Goal: Transaction & Acquisition: Purchase product/service

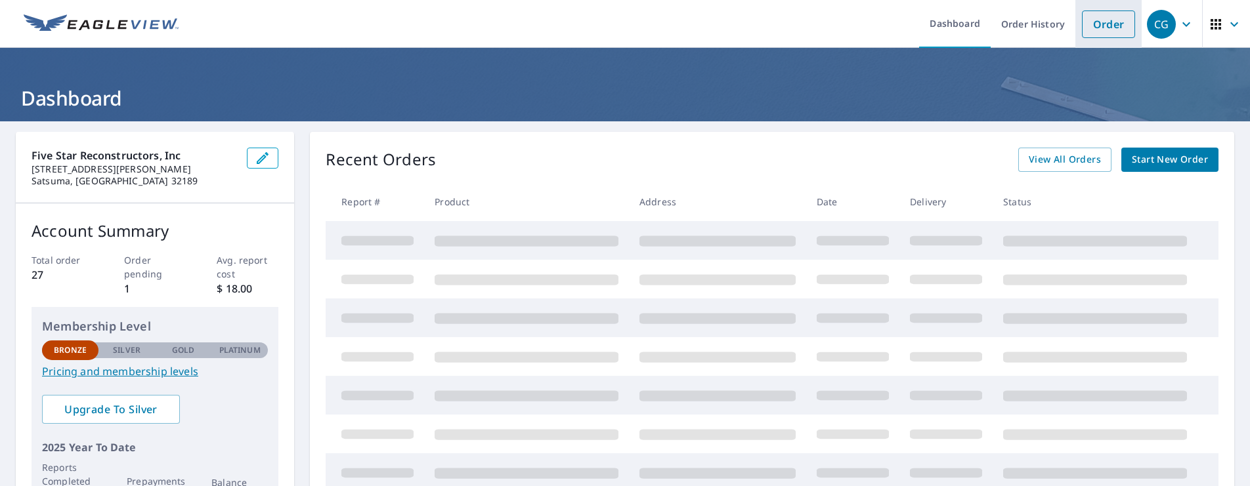
click at [1095, 21] on link "Order" at bounding box center [1108, 25] width 53 height 28
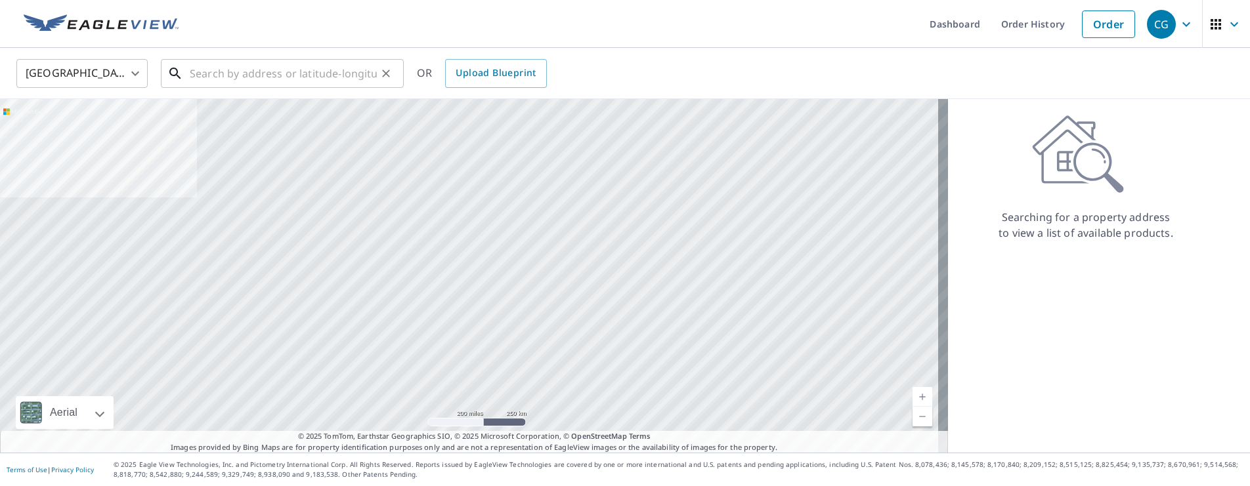
click at [213, 73] on input "text" at bounding box center [283, 73] width 187 height 37
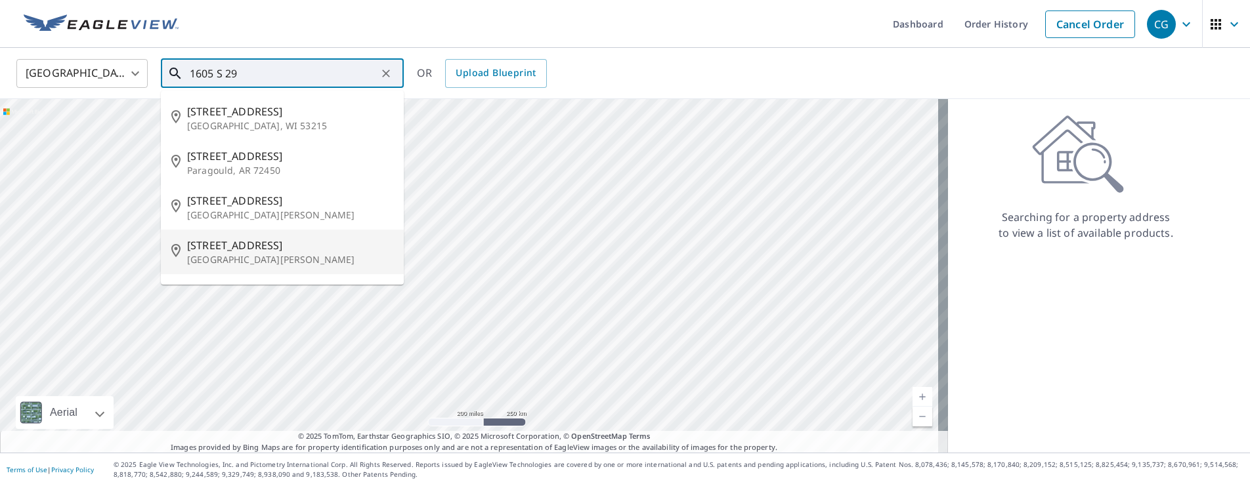
click at [229, 243] on span "[STREET_ADDRESS]" at bounding box center [290, 246] width 206 height 16
type input "[STREET_ADDRESS][PERSON_NAME]"
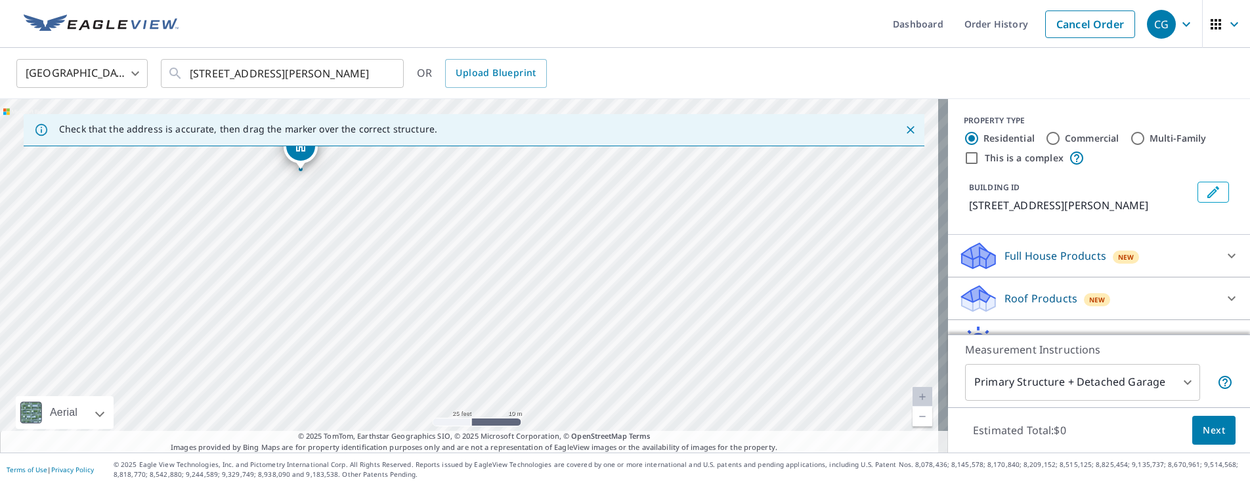
drag, startPoint x: 316, startPoint y: 232, endPoint x: 532, endPoint y: 349, distance: 244.9
click at [532, 349] on div "[STREET_ADDRESS][PERSON_NAME]" at bounding box center [474, 276] width 948 height 354
drag, startPoint x: 479, startPoint y: 217, endPoint x: 502, endPoint y: 310, distance: 96.6
click at [502, 310] on div "[STREET_ADDRESS][PERSON_NAME]" at bounding box center [474, 276] width 948 height 354
click at [1202, 426] on span "Next" at bounding box center [1213, 431] width 22 height 16
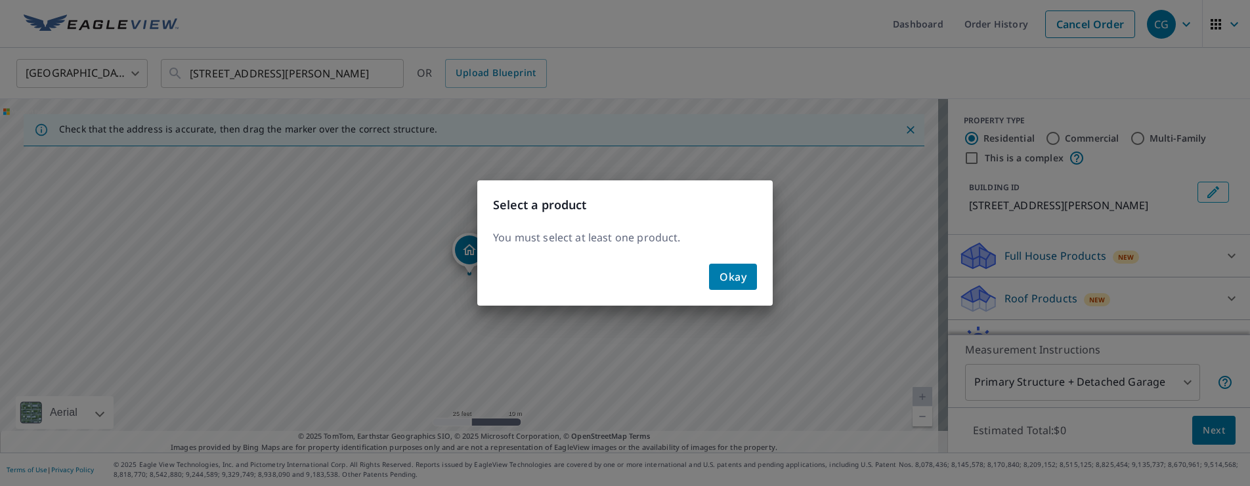
click at [736, 275] on span "Okay" at bounding box center [732, 277] width 27 height 18
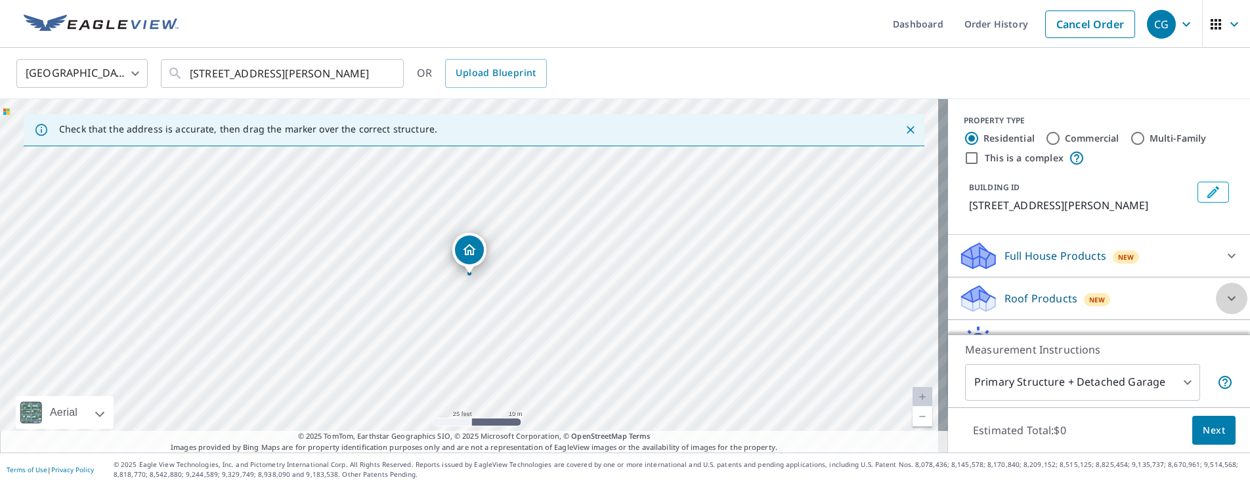
click at [1223, 295] on icon at bounding box center [1231, 299] width 16 height 16
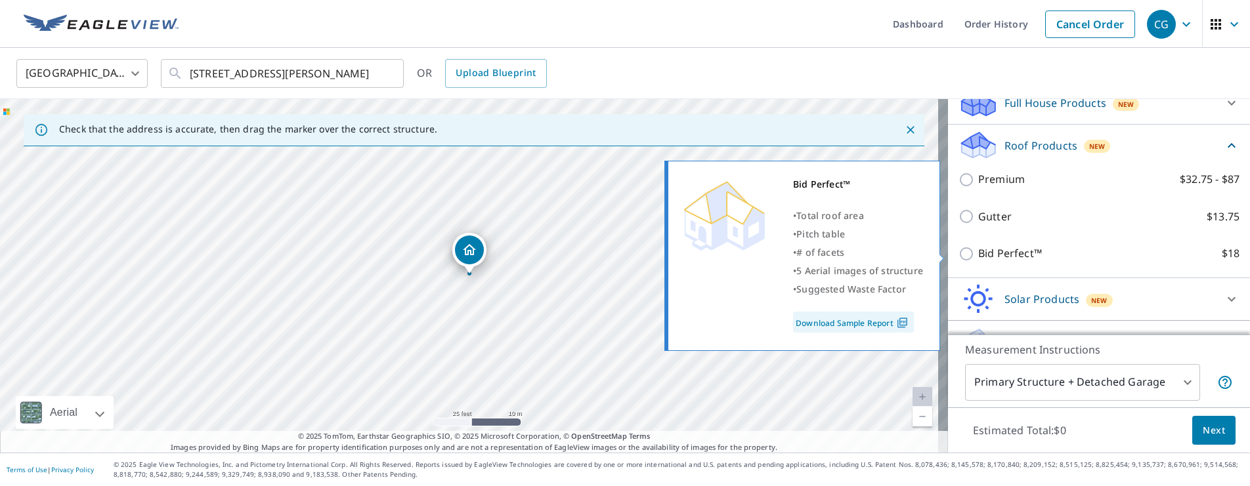
click at [958, 251] on input "Bid Perfect™ $18" at bounding box center [968, 254] width 20 height 16
checkbox input "true"
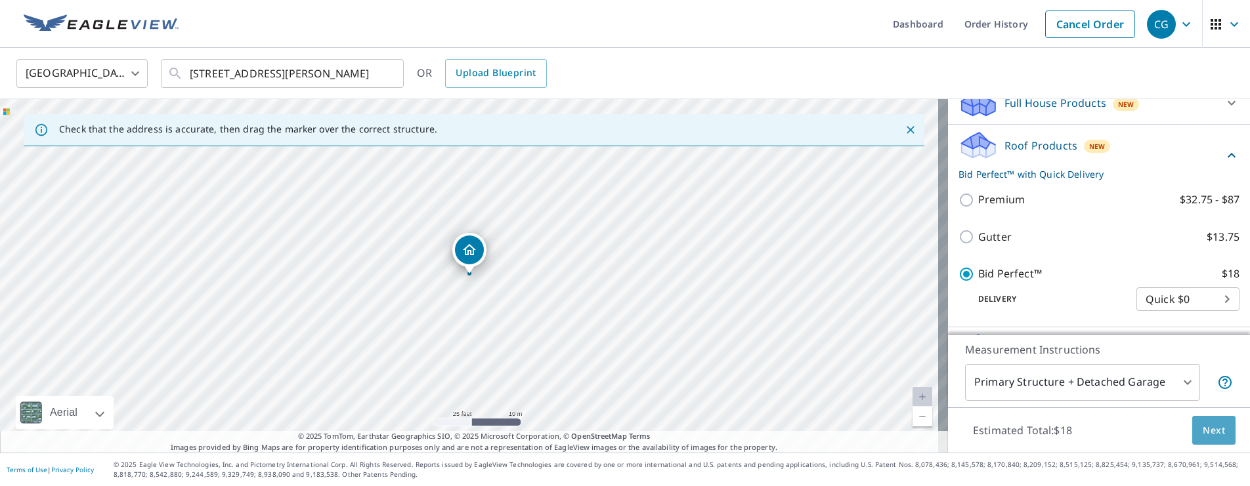
click at [1202, 429] on span "Next" at bounding box center [1213, 431] width 22 height 16
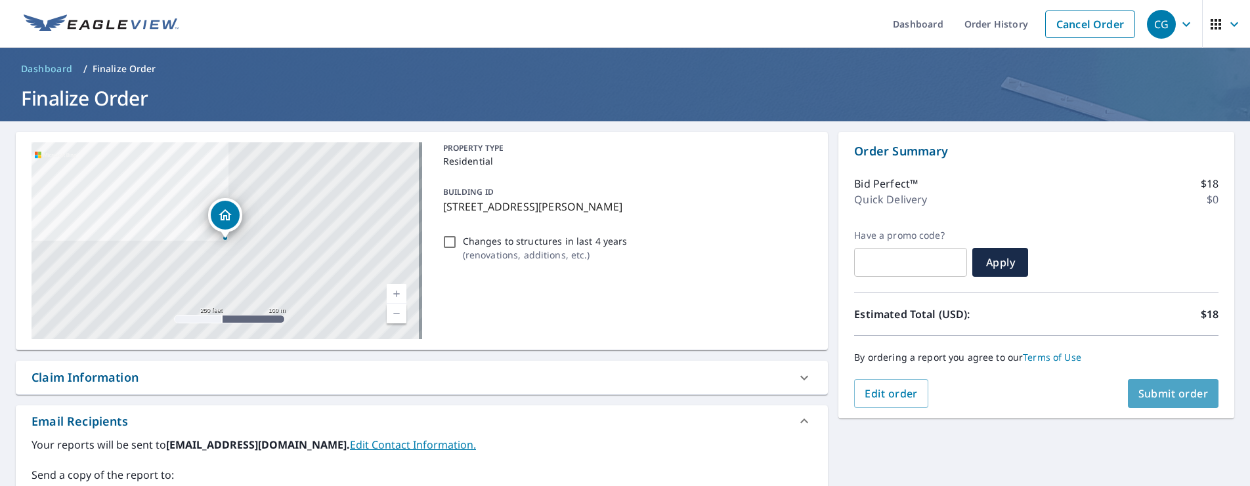
click at [1164, 391] on span "Submit order" at bounding box center [1173, 394] width 70 height 14
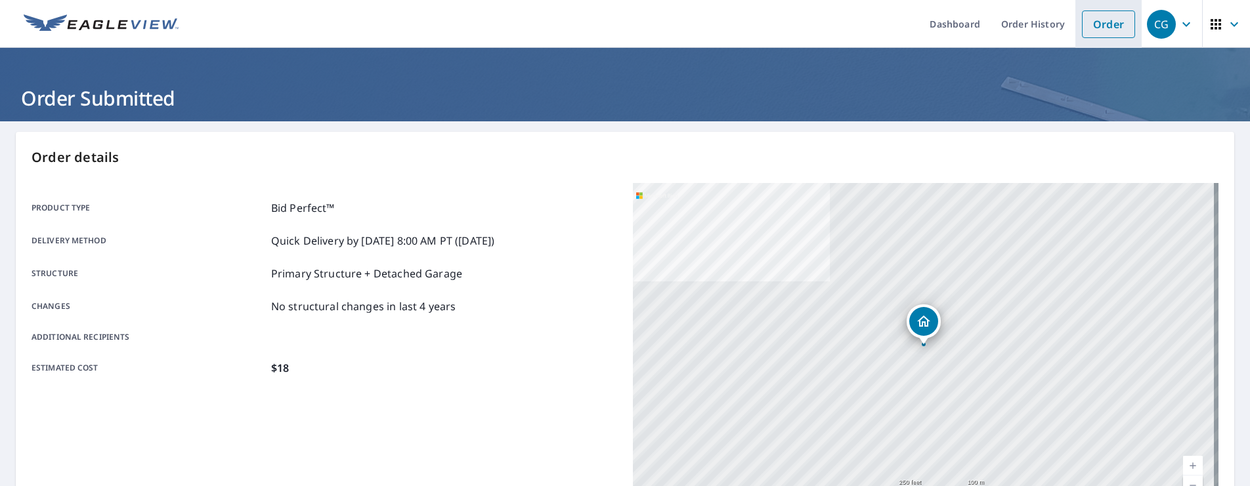
click at [1103, 19] on link "Order" at bounding box center [1108, 25] width 53 height 28
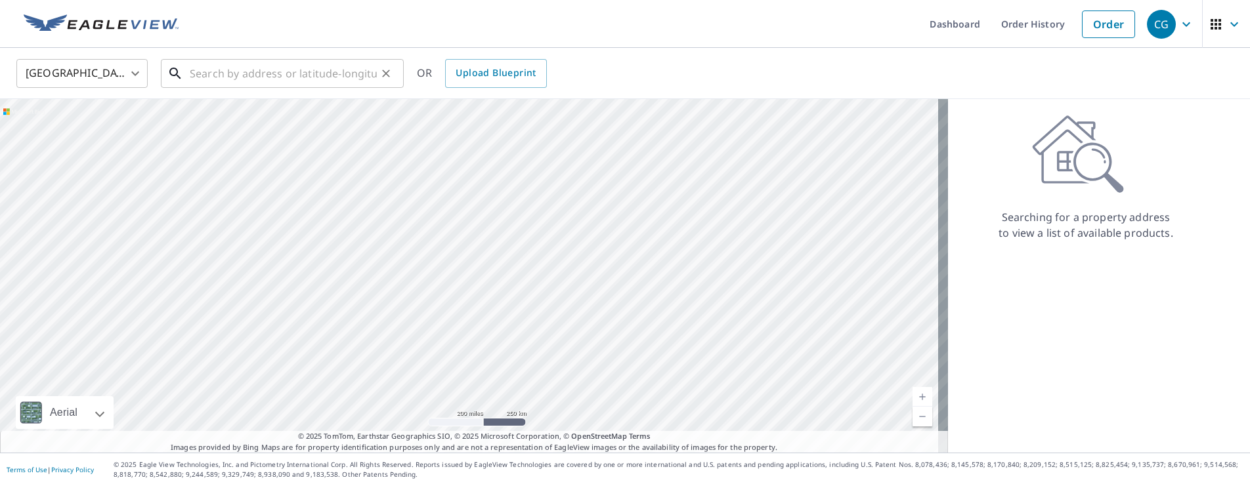
click at [285, 70] on input "text" at bounding box center [283, 73] width 187 height 37
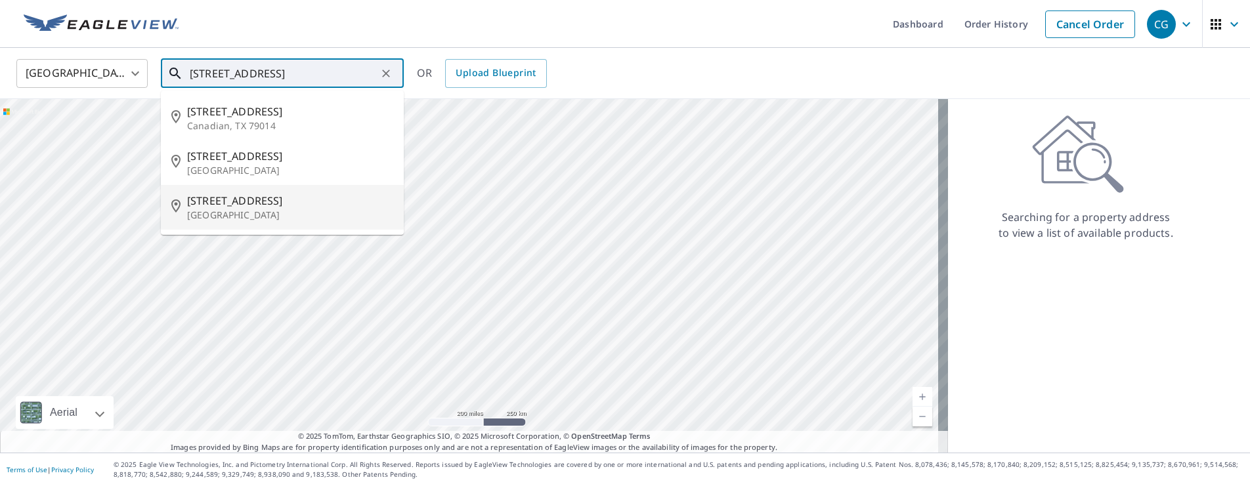
click at [234, 198] on span "[STREET_ADDRESS]" at bounding box center [290, 201] width 206 height 16
type input "[STREET_ADDRESS]"
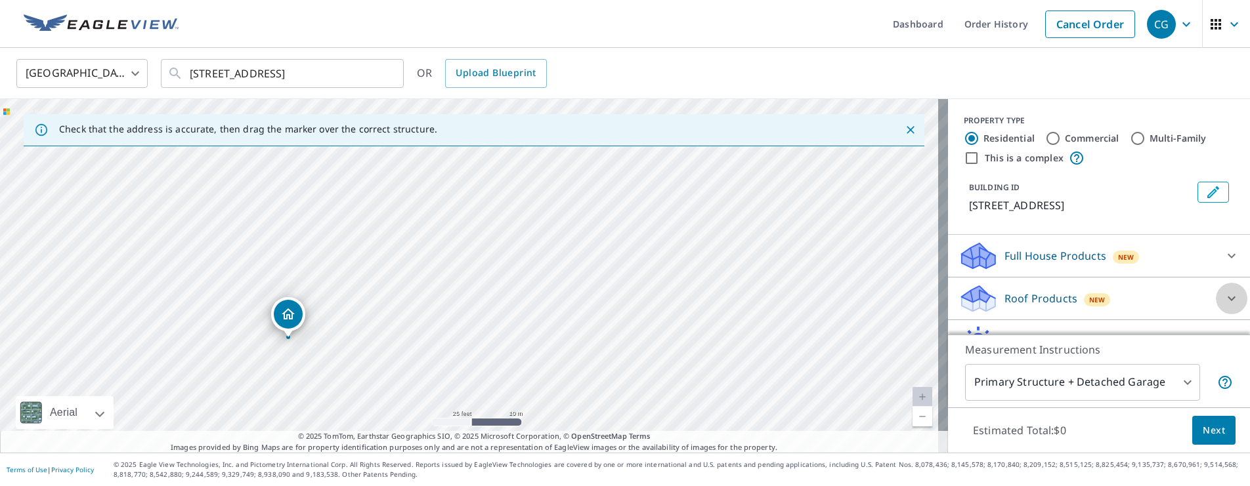
click at [1227, 300] on icon at bounding box center [1231, 299] width 8 height 5
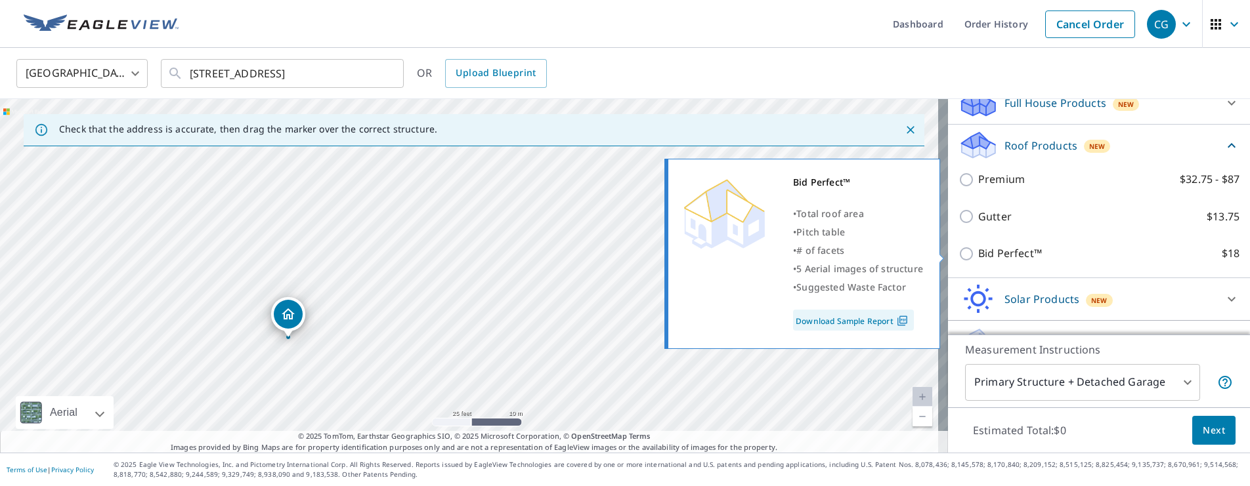
click at [958, 251] on input "Bid Perfect™ $18" at bounding box center [968, 254] width 20 height 16
checkbox input "true"
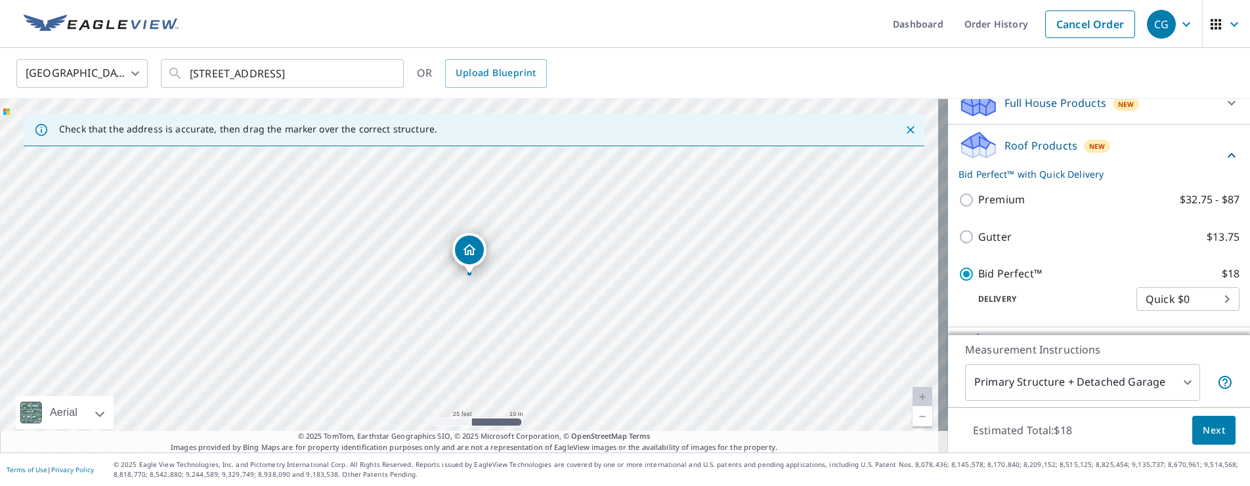
click at [1202, 425] on span "Next" at bounding box center [1213, 431] width 22 height 16
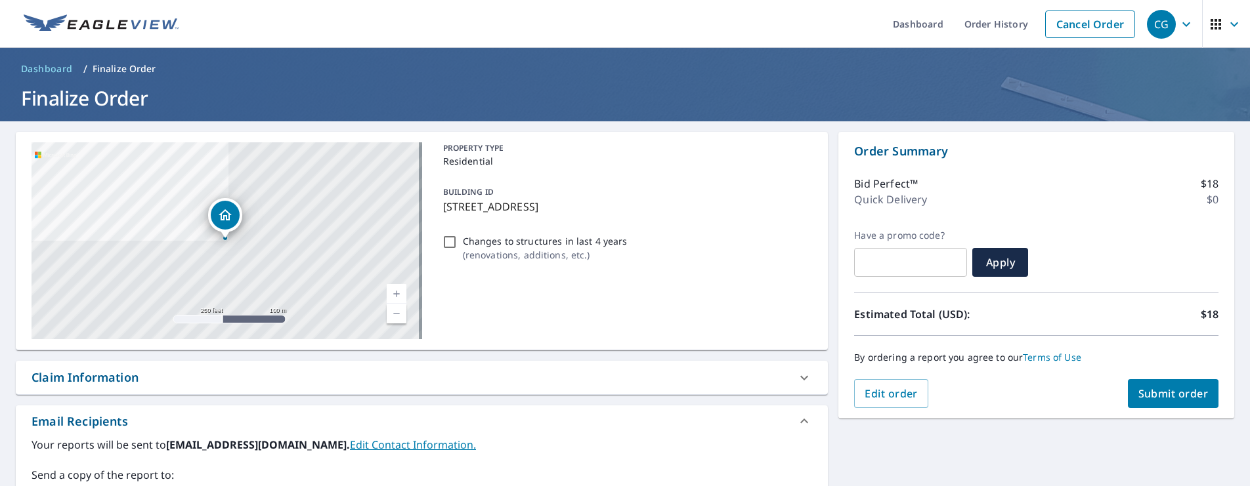
click at [1158, 391] on span "Submit order" at bounding box center [1173, 394] width 70 height 14
